Goal: Task Accomplishment & Management: Manage account settings

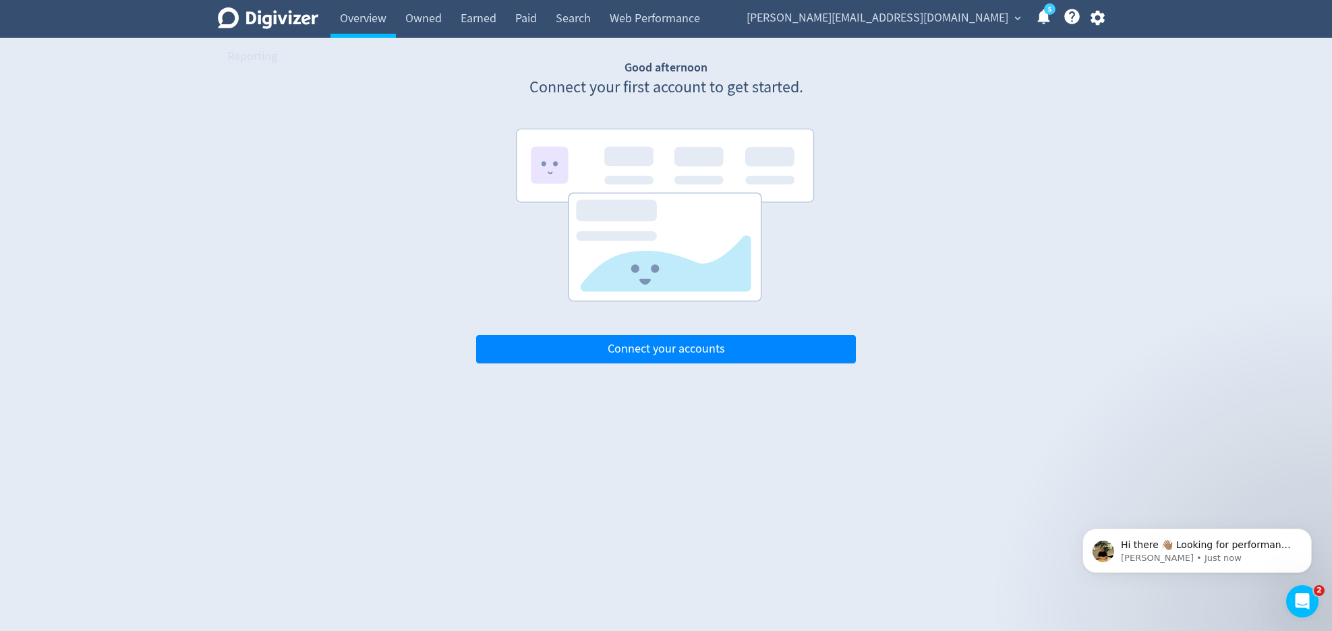
click at [1017, 20] on span "expand_more" at bounding box center [1017, 18] width 12 height 12
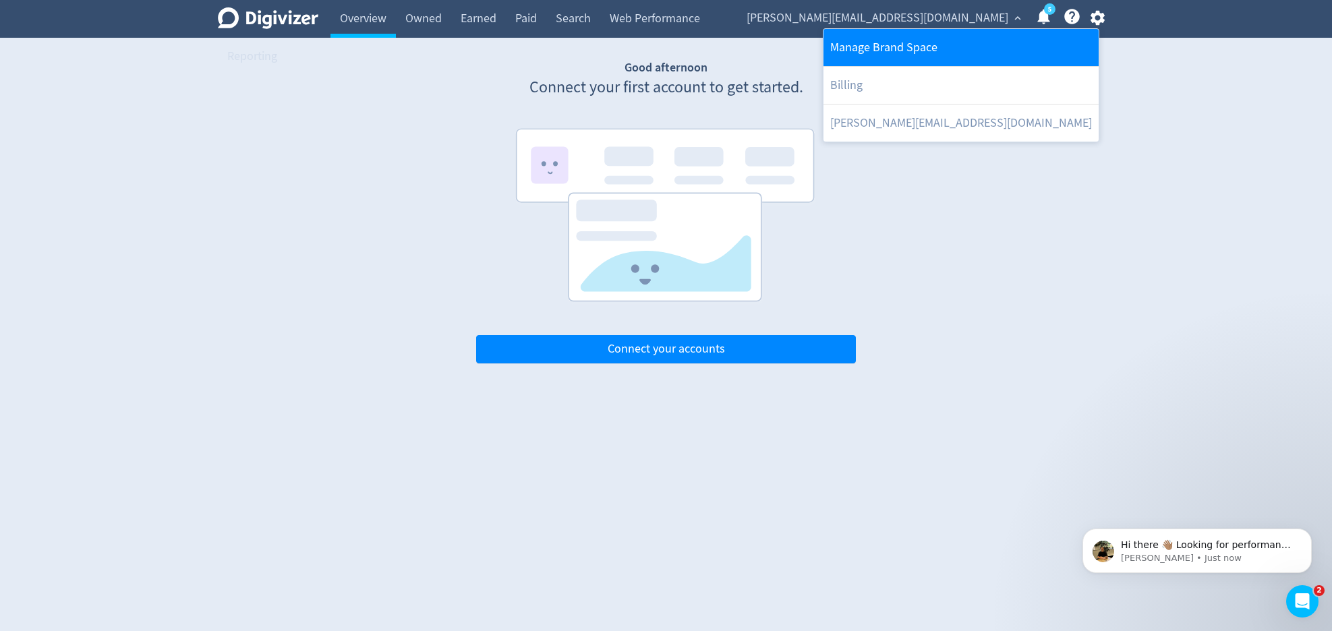
click at [975, 41] on link "Manage Brand Space" at bounding box center [960, 47] width 275 height 37
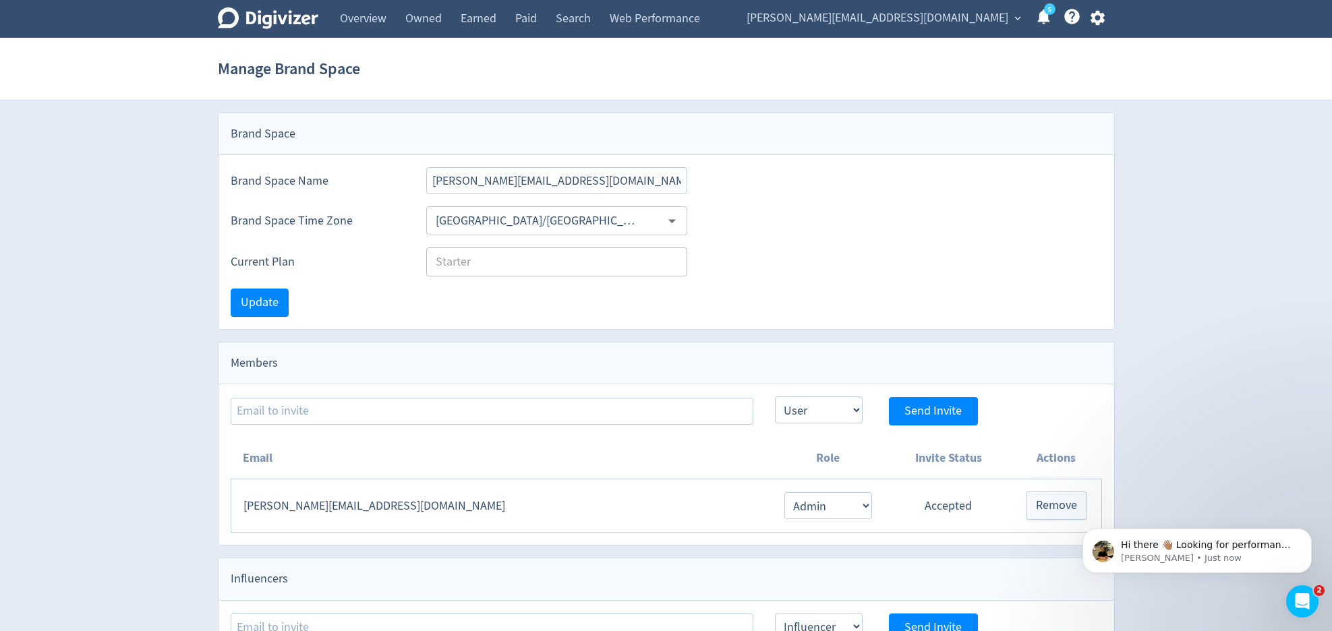
click at [954, 25] on span "[PERSON_NAME][EMAIL_ADDRESS][DOMAIN_NAME]" at bounding box center [877, 18] width 262 height 22
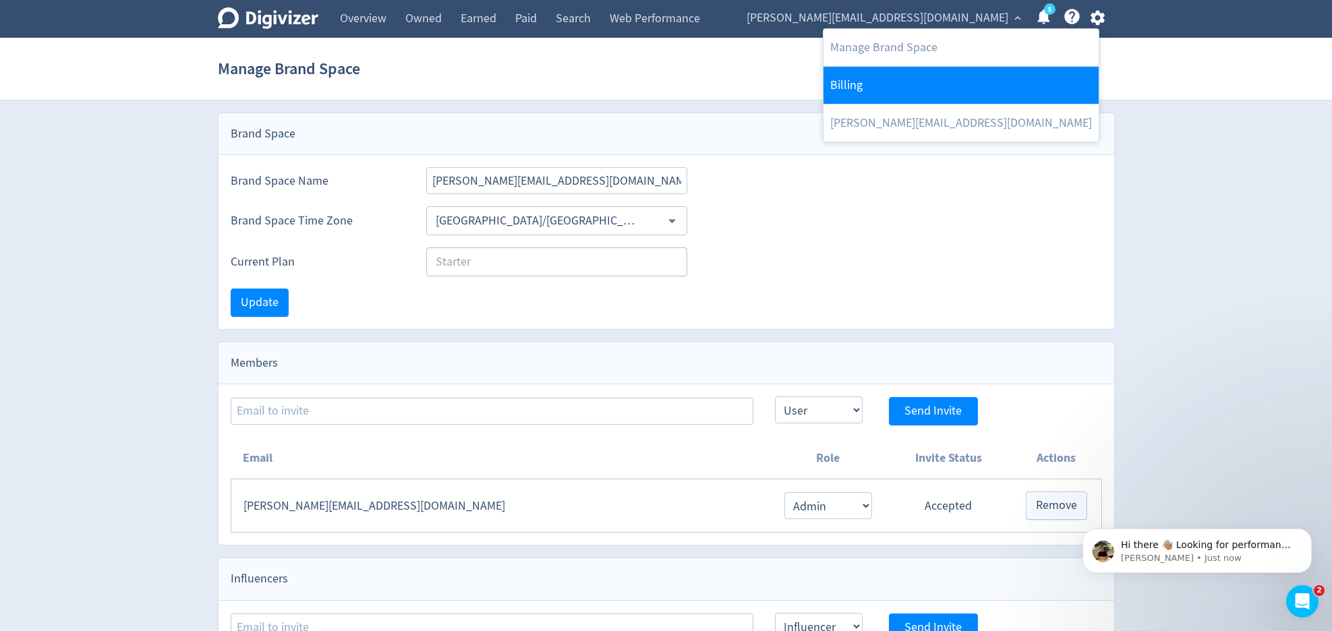
click at [927, 84] on link "Billing" at bounding box center [960, 85] width 275 height 37
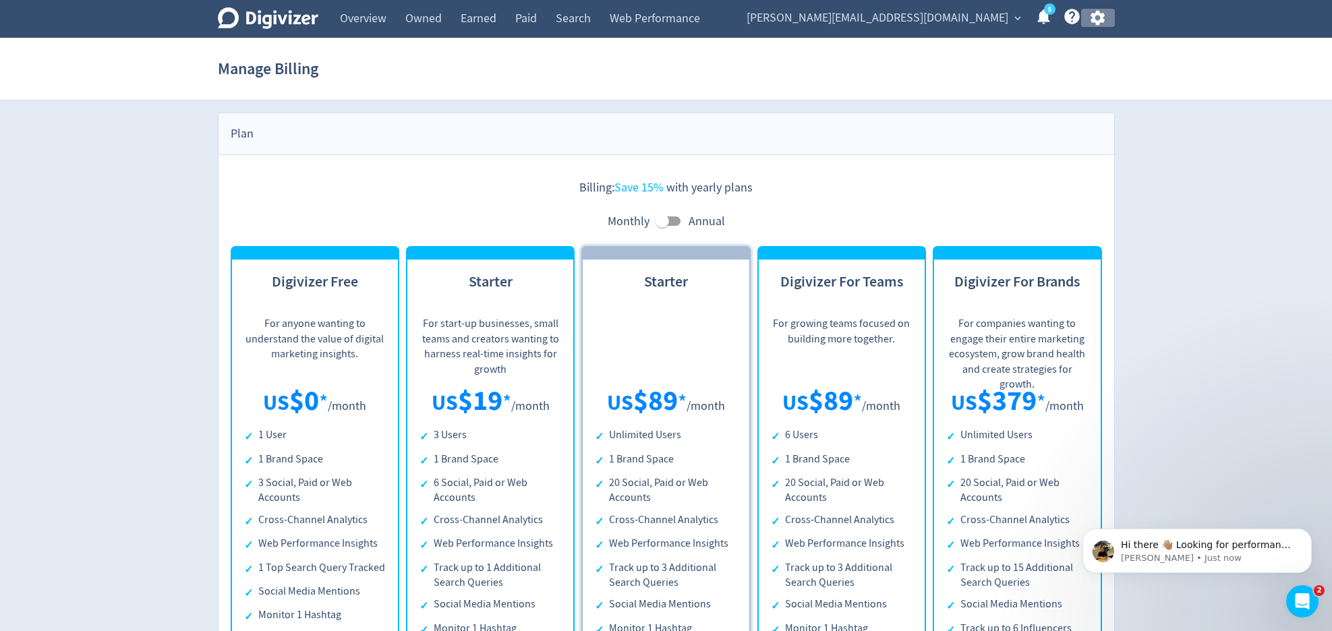
click at [1100, 22] on icon "button" at bounding box center [1097, 18] width 14 height 15
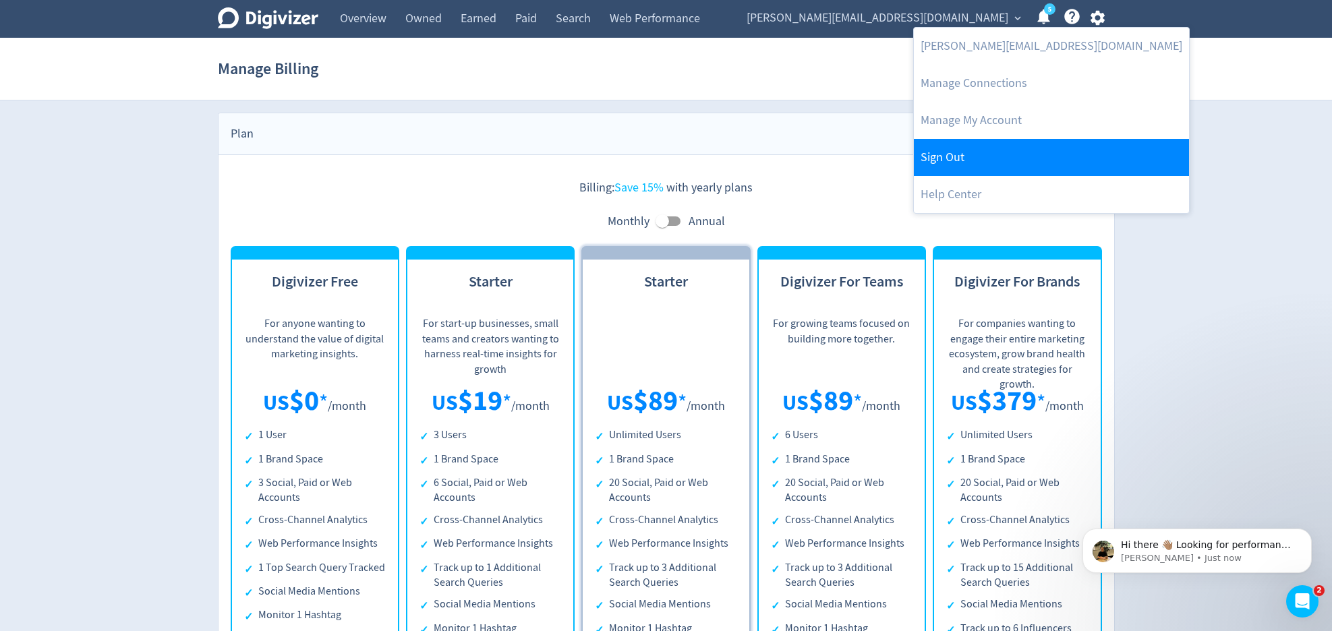
click at [1048, 166] on link "Sign Out" at bounding box center [1051, 157] width 275 height 37
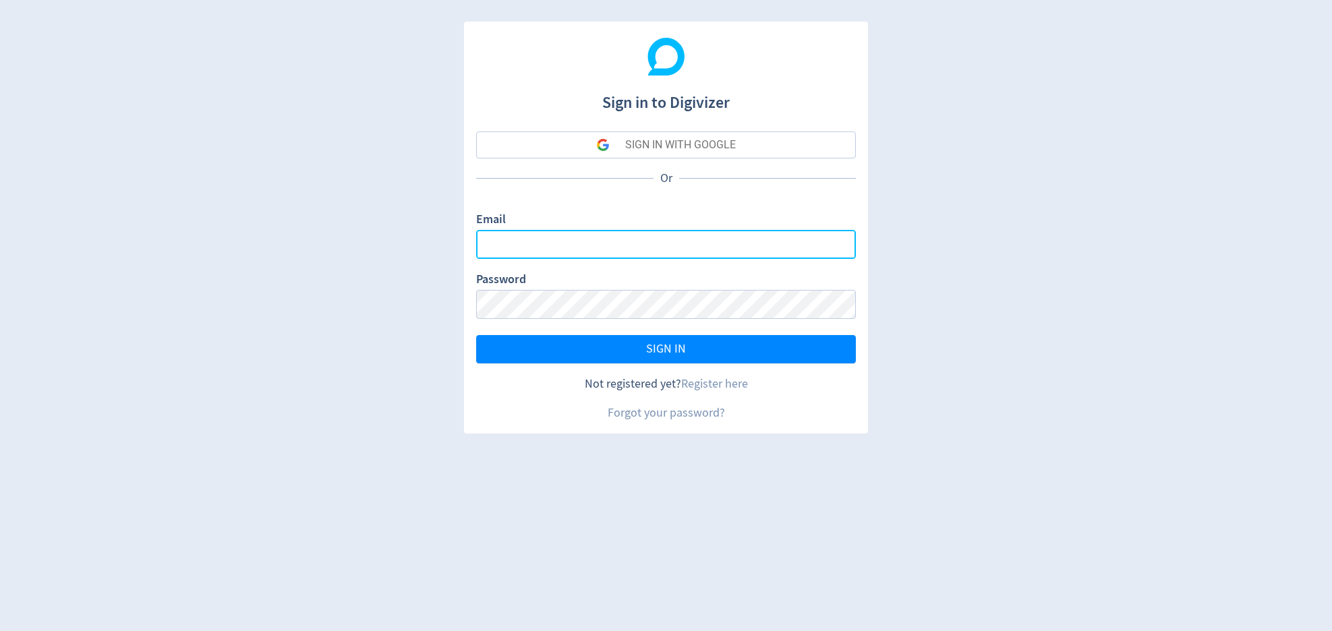
type input "[PERSON_NAME][EMAIL_ADDRESS][PERSON_NAME][DOMAIN_NAME]"
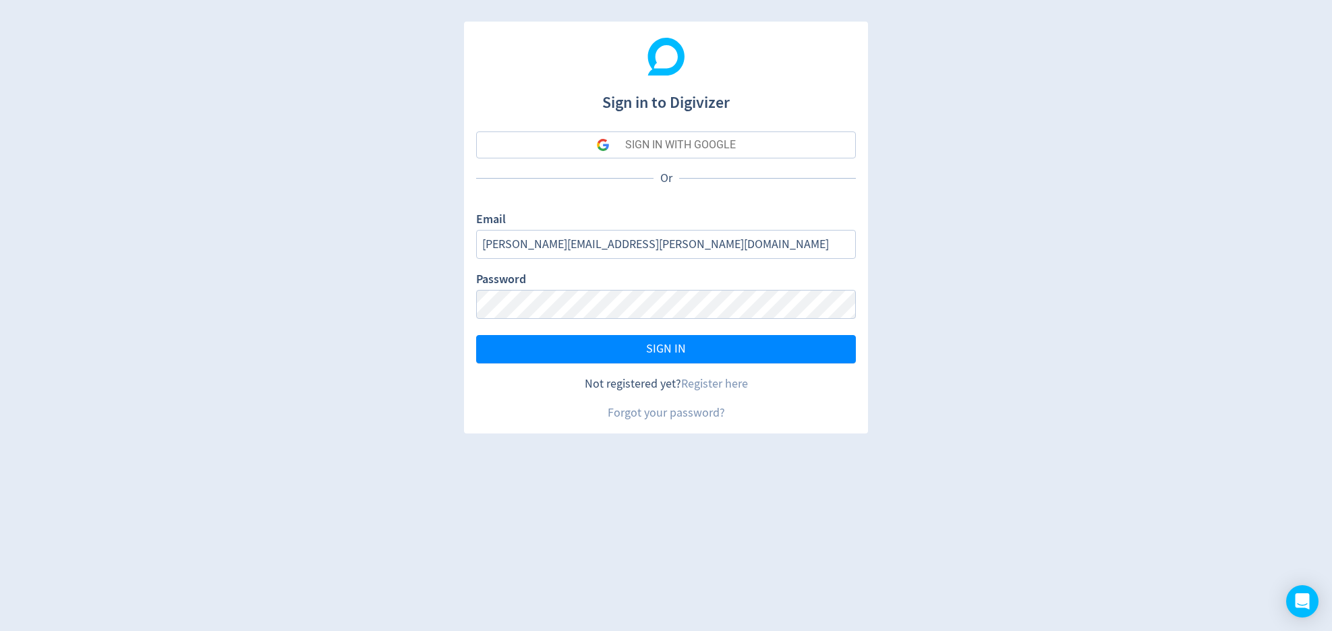
click at [780, 148] on button "SIGN IN WITH GOOGLE" at bounding box center [666, 144] width 380 height 27
